Goal: Find contact information: Obtain details needed to contact an individual or organization

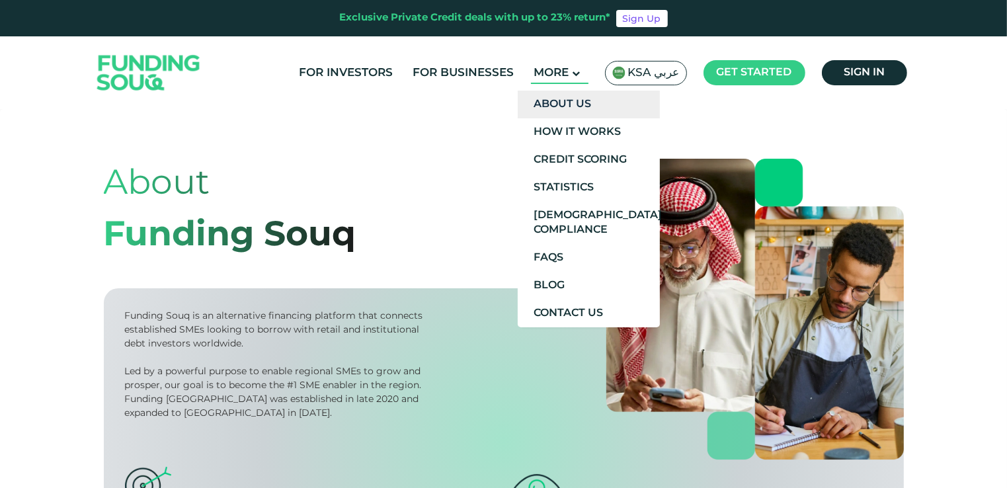
click at [571, 106] on link "About Us" at bounding box center [589, 105] width 142 height 28
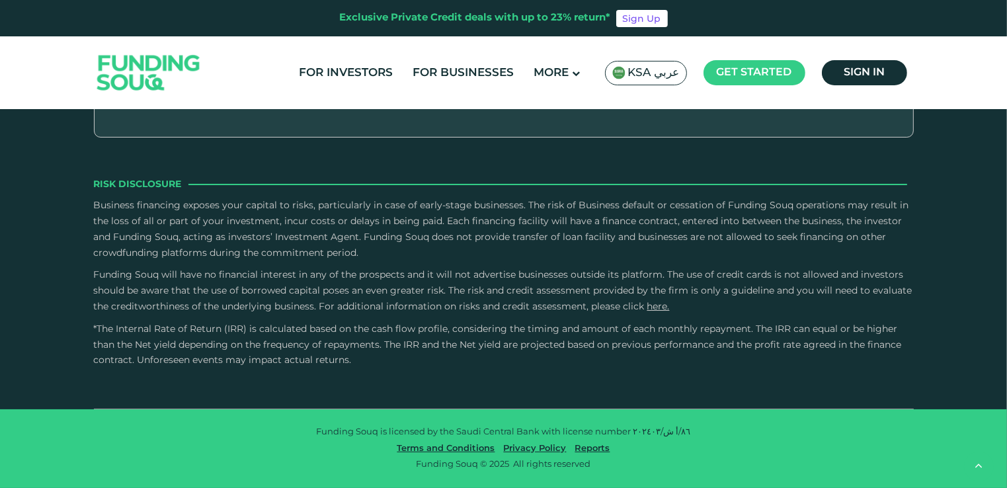
scroll to position [2183, 0]
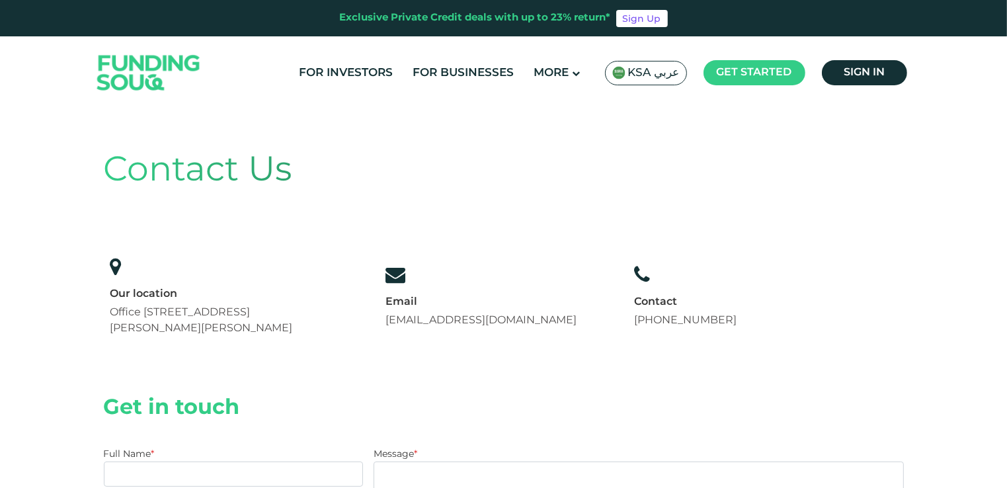
click at [667, 323] on link "+966 8001240366" at bounding box center [685, 320] width 103 height 10
drag, startPoint x: 638, startPoint y: 321, endPoint x: 760, endPoint y: 335, distance: 123.1
click at [760, 335] on div "Contact Us Our location Office 14, Floor 2, Uthman Ibn Affan Rd, Al Izdihar, Ri…" at bounding box center [504, 244] width 800 height 251
copy link "+966 8001240366"
